Goal: Navigation & Orientation: Find specific page/section

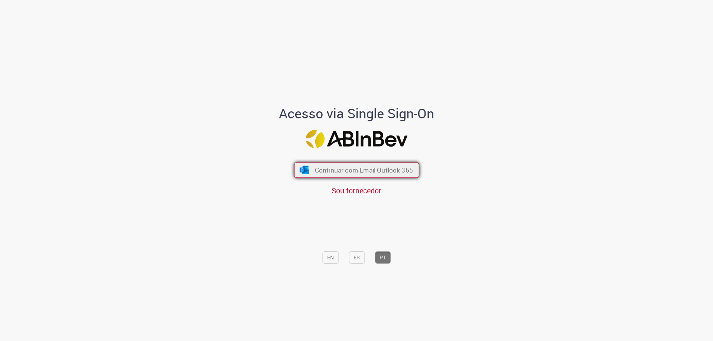
click at [341, 175] on button "Continuar com Email Outlook 365" at bounding box center [356, 171] width 125 height 16
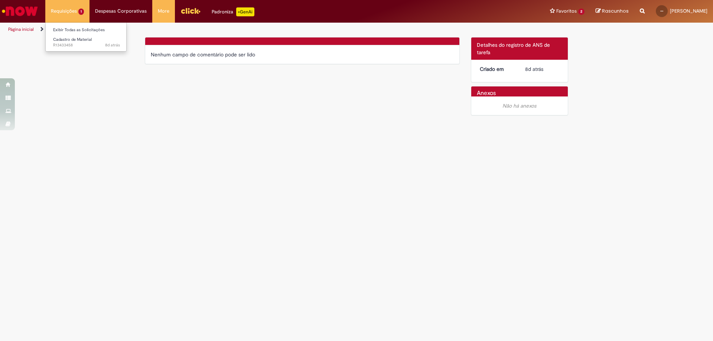
click at [63, 7] on li "Requisições 1 Exibir Todas as Solicitações Cadastro de Material 8d atrás 8 dias…" at bounding box center [67, 11] width 44 height 22
click at [554, 12] on li "Favoritos 2 Exibir todos os Favoritos [GEOGRAPHIC_DATA] Venda de Produtos" at bounding box center [568, 11] width 46 height 22
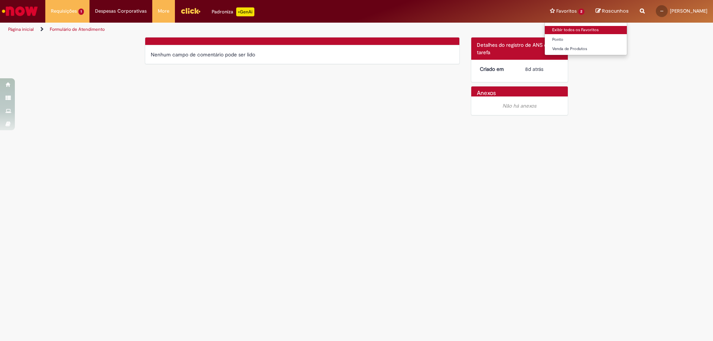
click at [545, 33] on link "Exibir todos os Favoritos" at bounding box center [586, 30] width 82 height 8
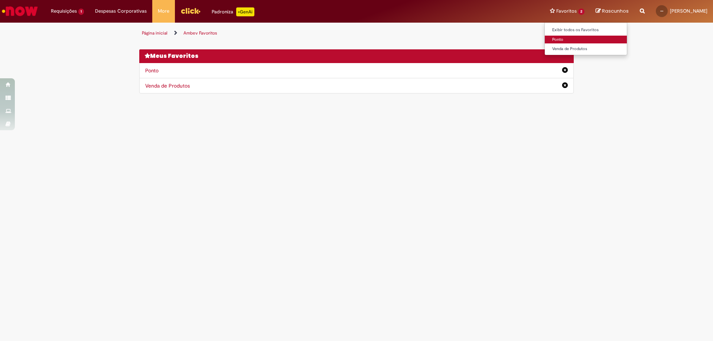
click at [545, 40] on link "Ponto" at bounding box center [586, 40] width 82 height 8
